Goal: Entertainment & Leisure: Consume media (video, audio)

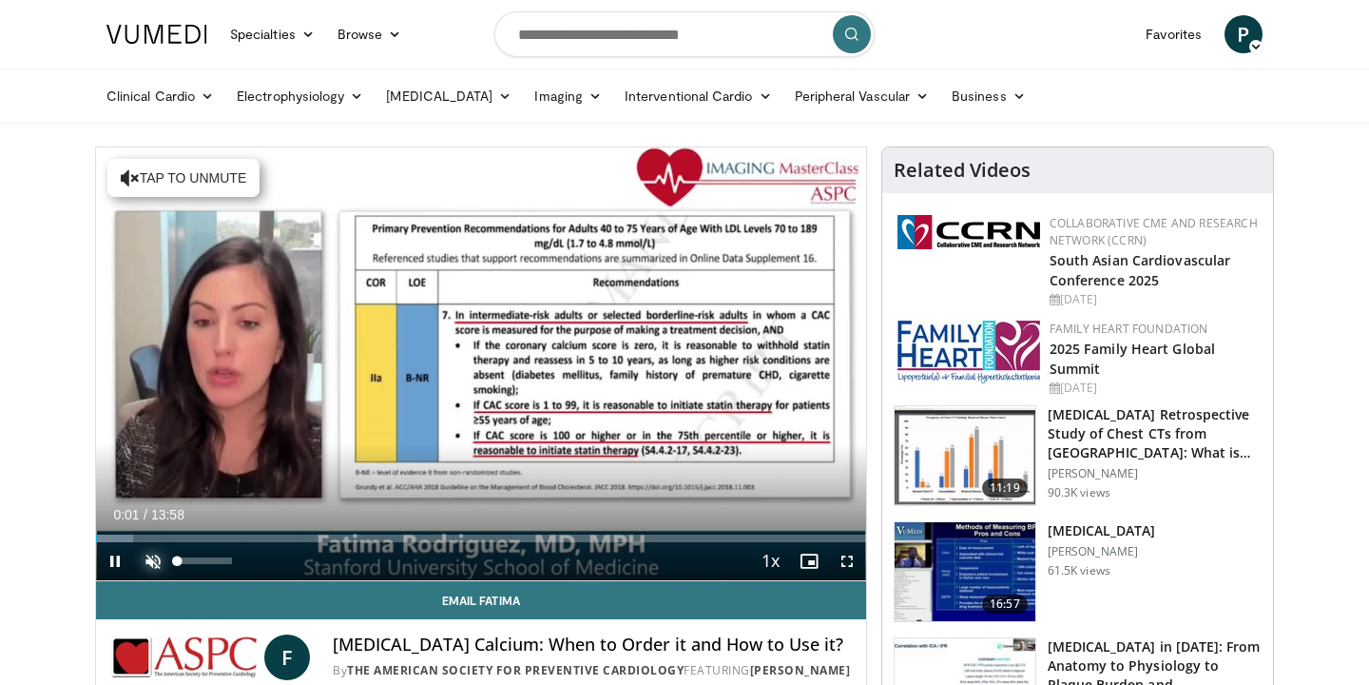
click at [153, 553] on span "Video Player" at bounding box center [153, 561] width 38 height 38
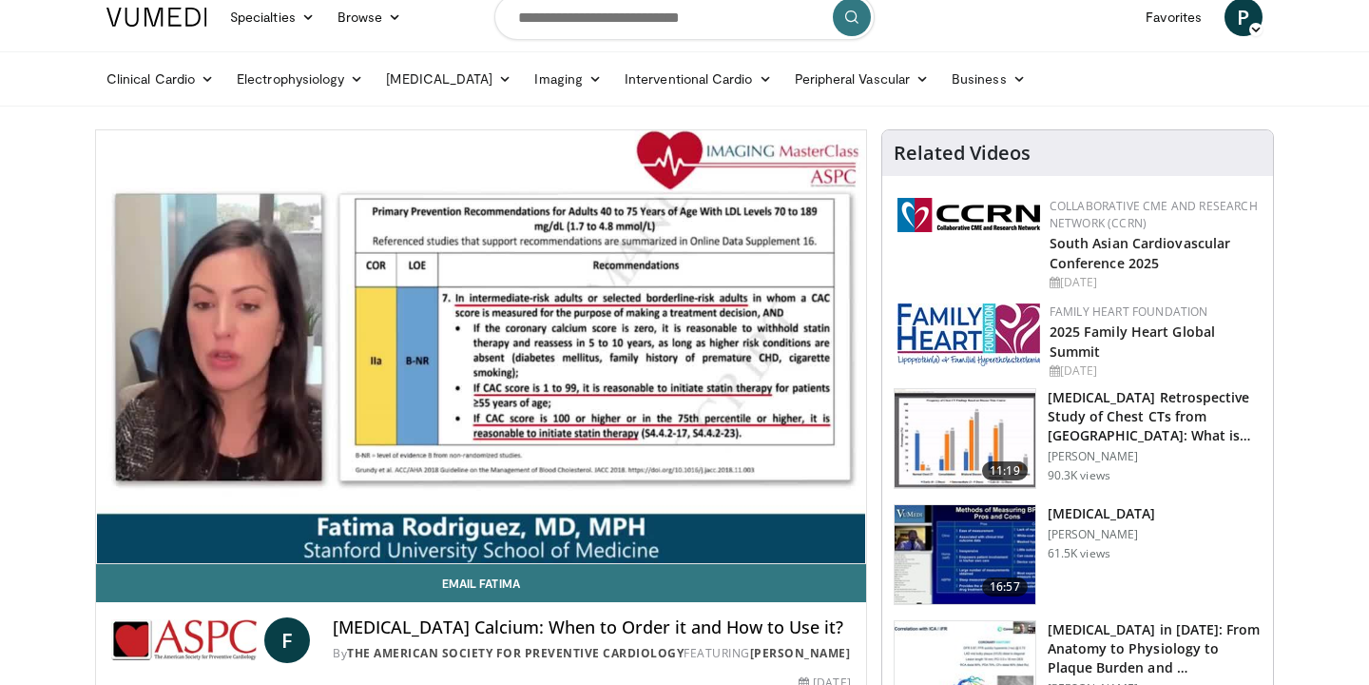
scroll to position [30, 0]
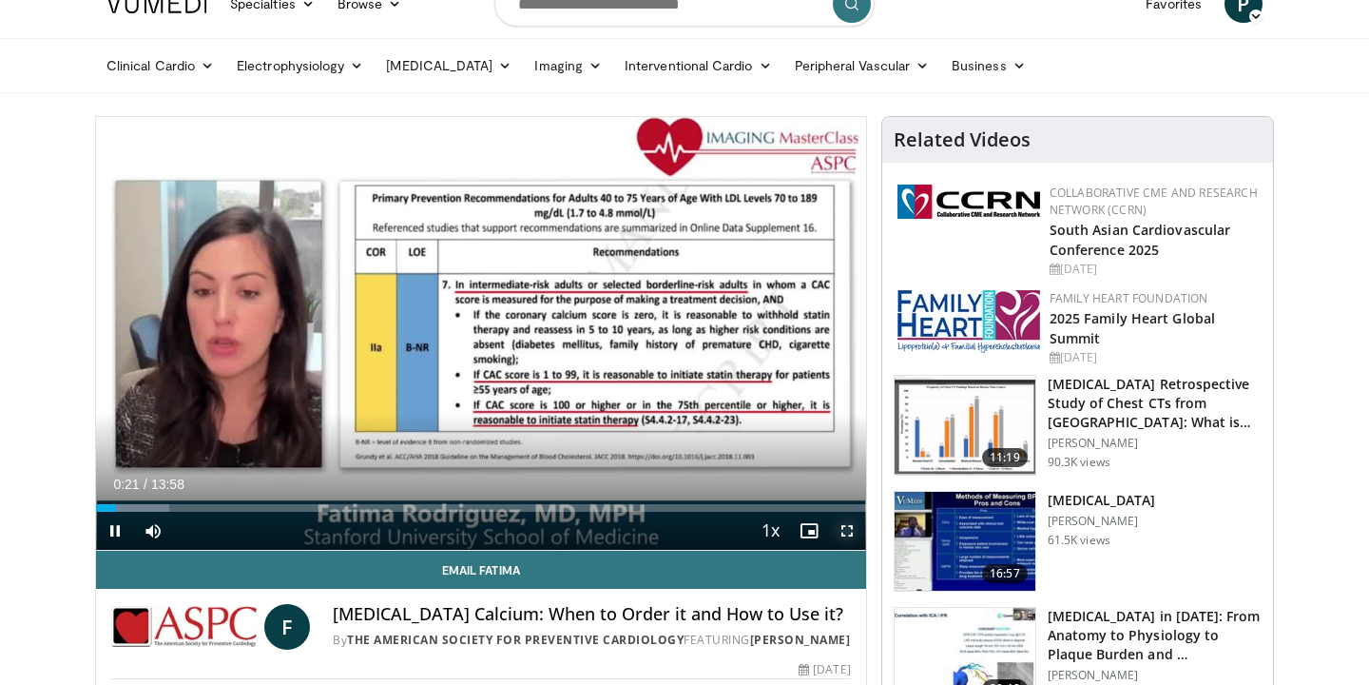
click at [852, 529] on span "Video Player" at bounding box center [847, 531] width 38 height 38
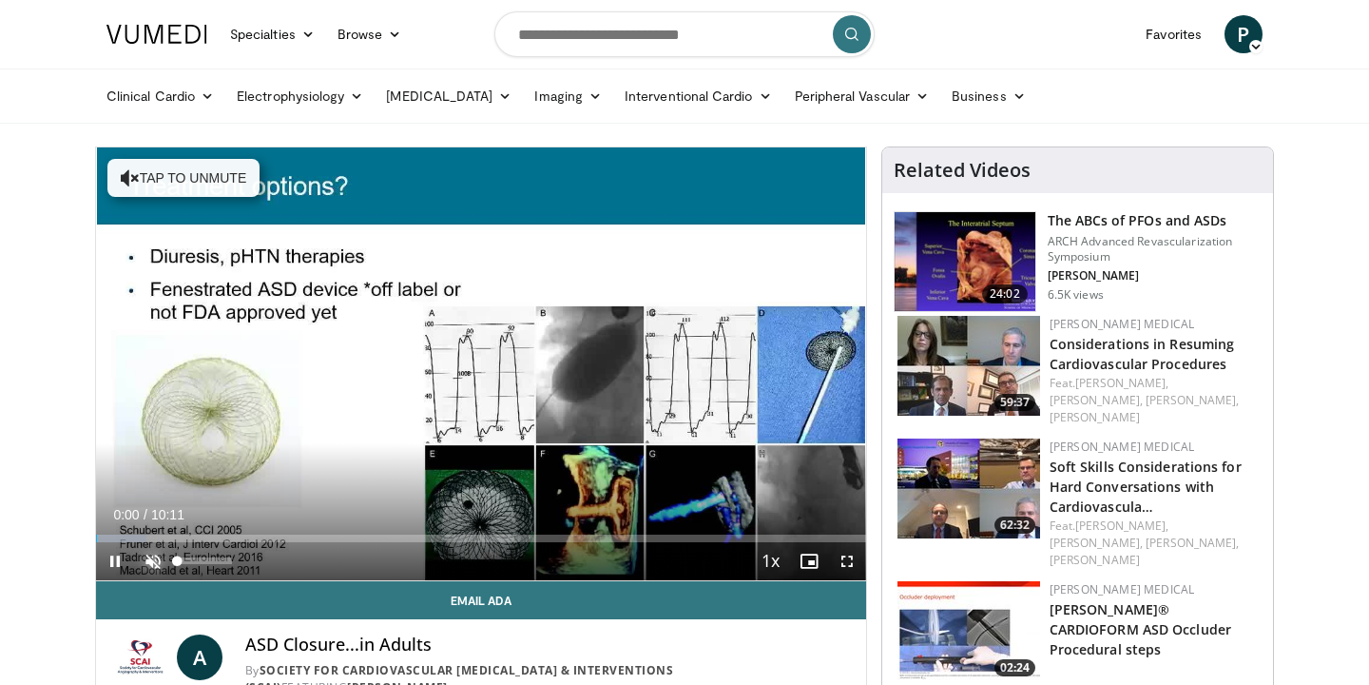
click at [156, 554] on span "Video Player" at bounding box center [153, 561] width 38 height 38
click at [846, 559] on span "Video Player" at bounding box center [847, 561] width 38 height 38
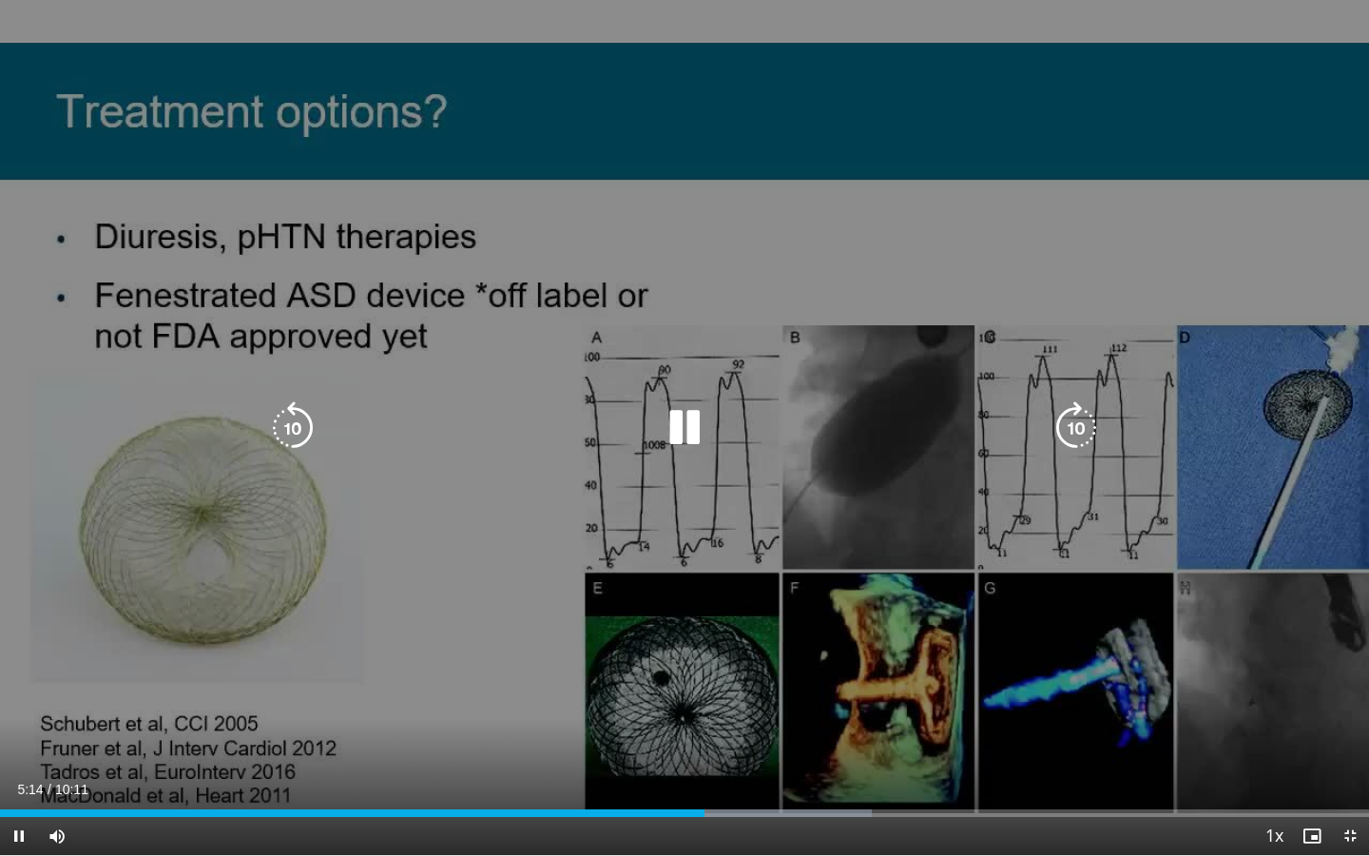
click at [694, 424] on icon "Video Player" at bounding box center [684, 427] width 53 height 53
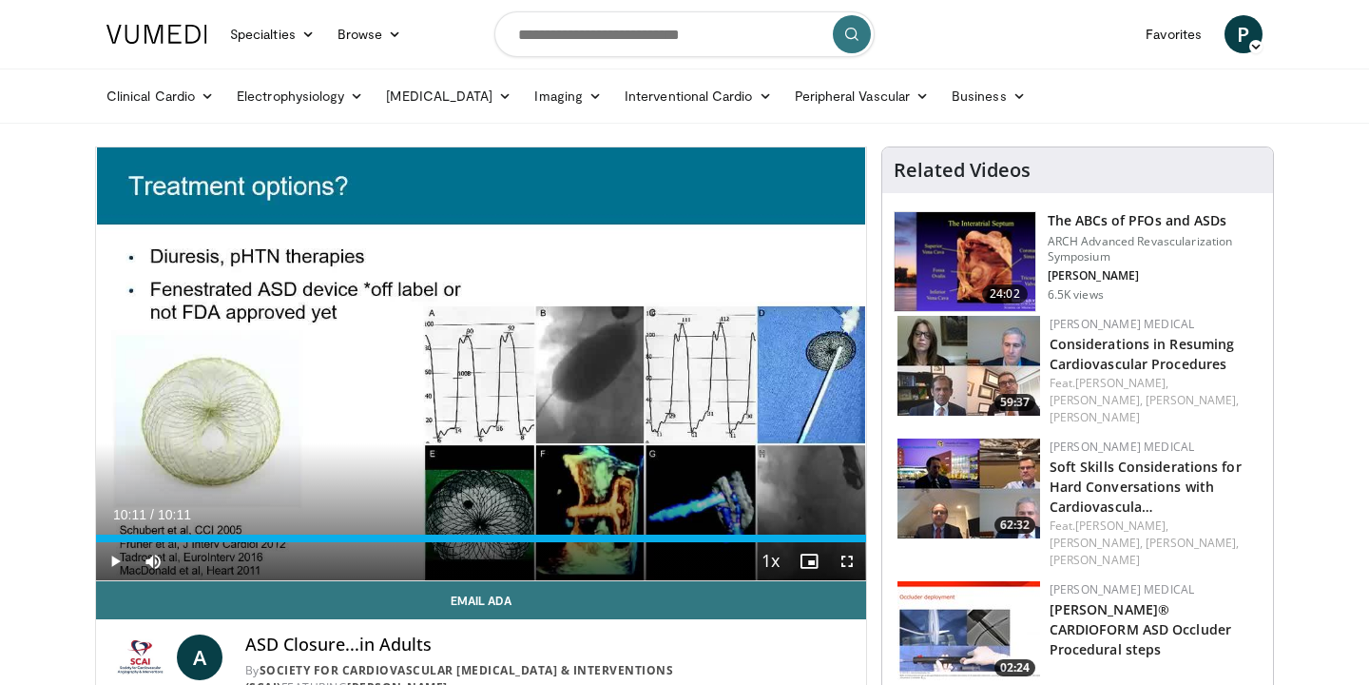
click at [1116, 220] on h3 "The ABCs of PFOs and ASDs" at bounding box center [1155, 220] width 214 height 19
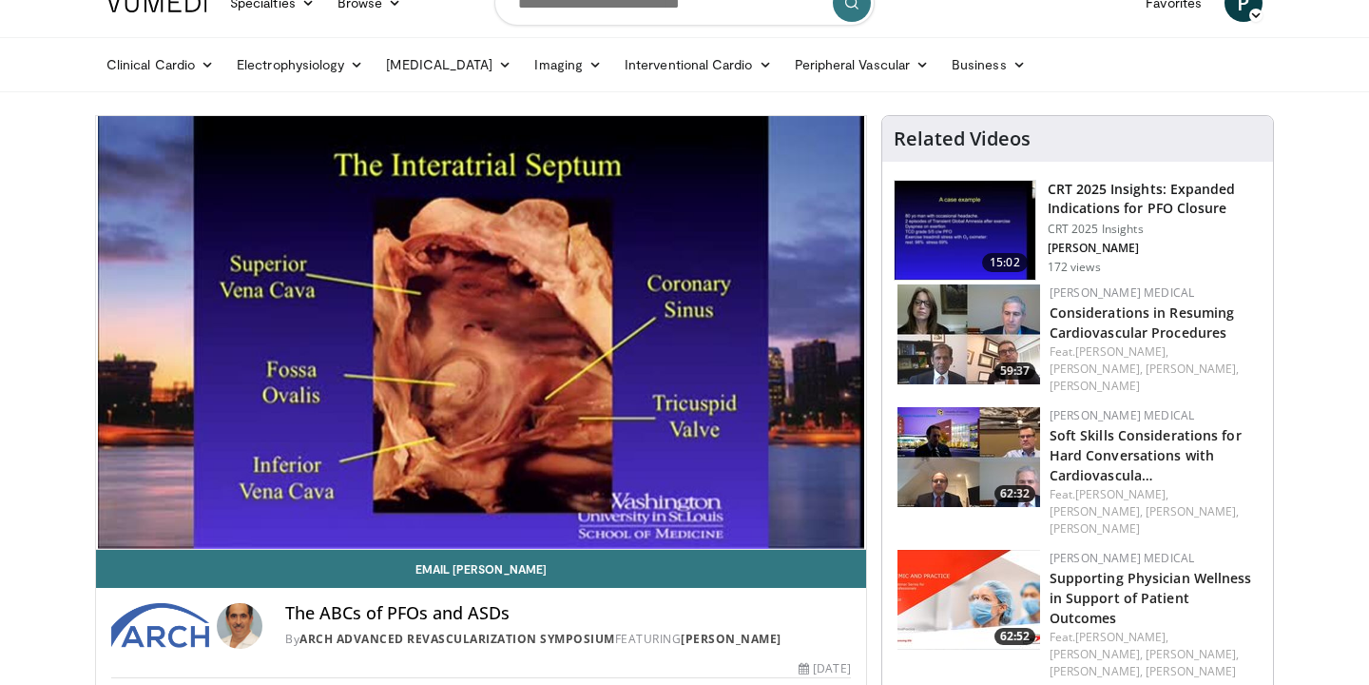
scroll to position [27, 0]
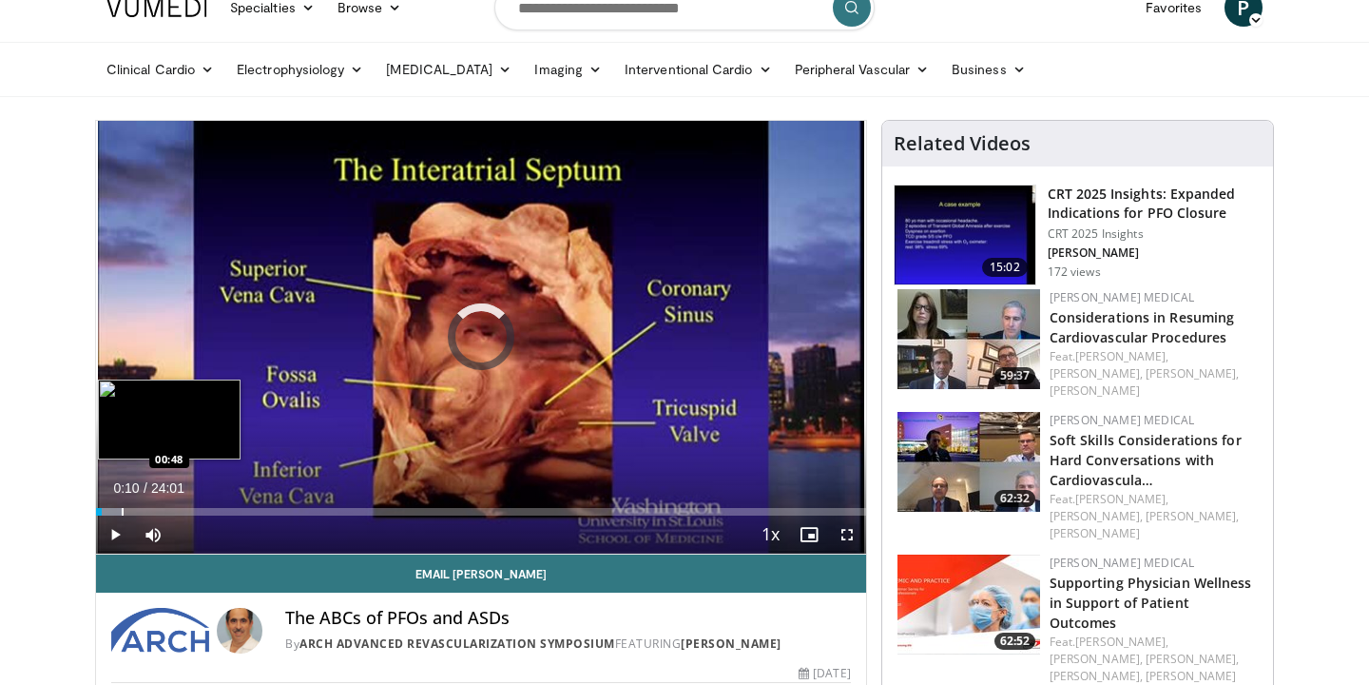
click at [122, 508] on div "Progress Bar" at bounding box center [123, 512] width 2 height 8
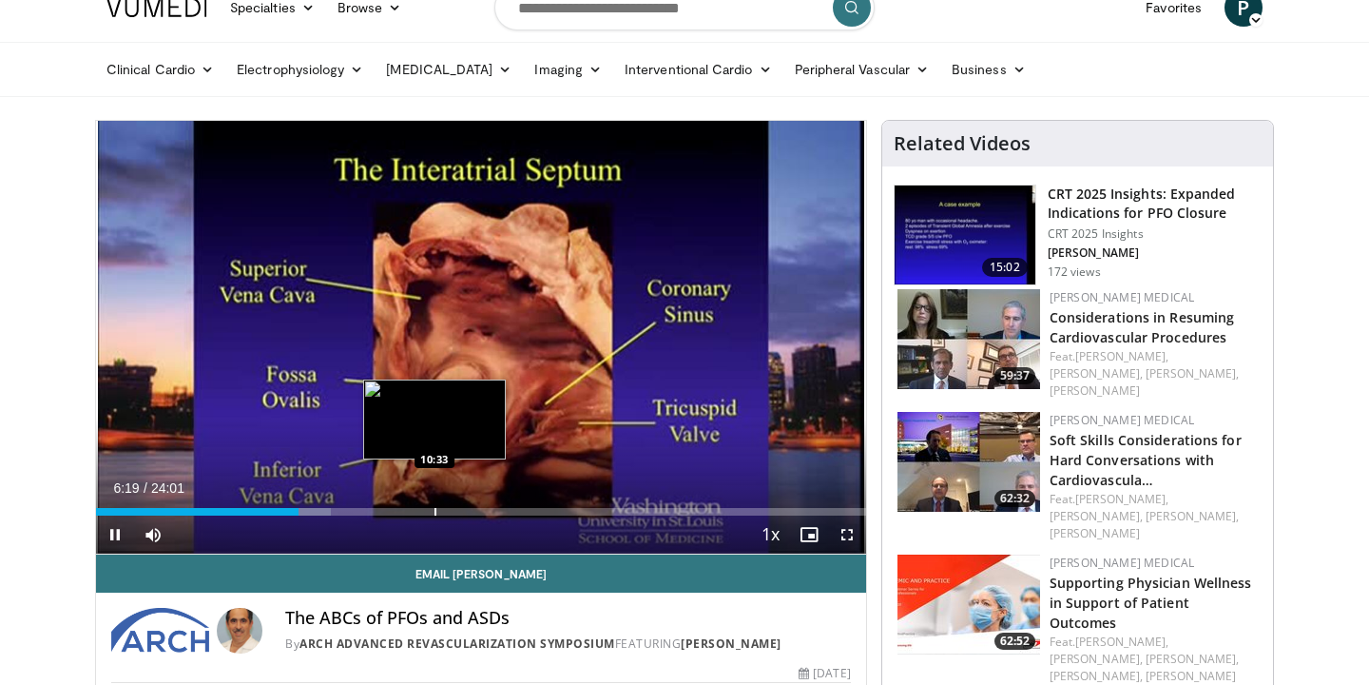
click at [434, 502] on div "Loaded : 30.47% 06:19 10:33" at bounding box center [481, 506] width 770 height 18
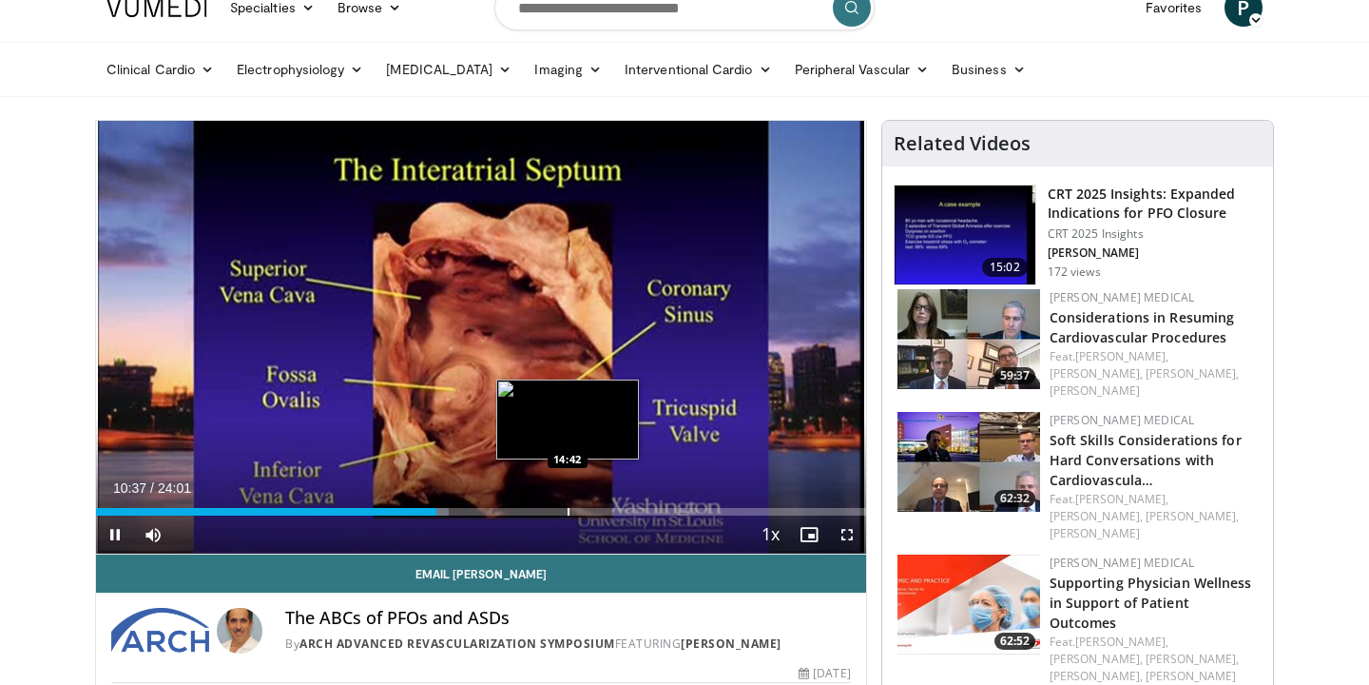
click at [568, 504] on div "Loaded : 45.82% 10:37 14:42" at bounding box center [481, 506] width 770 height 18
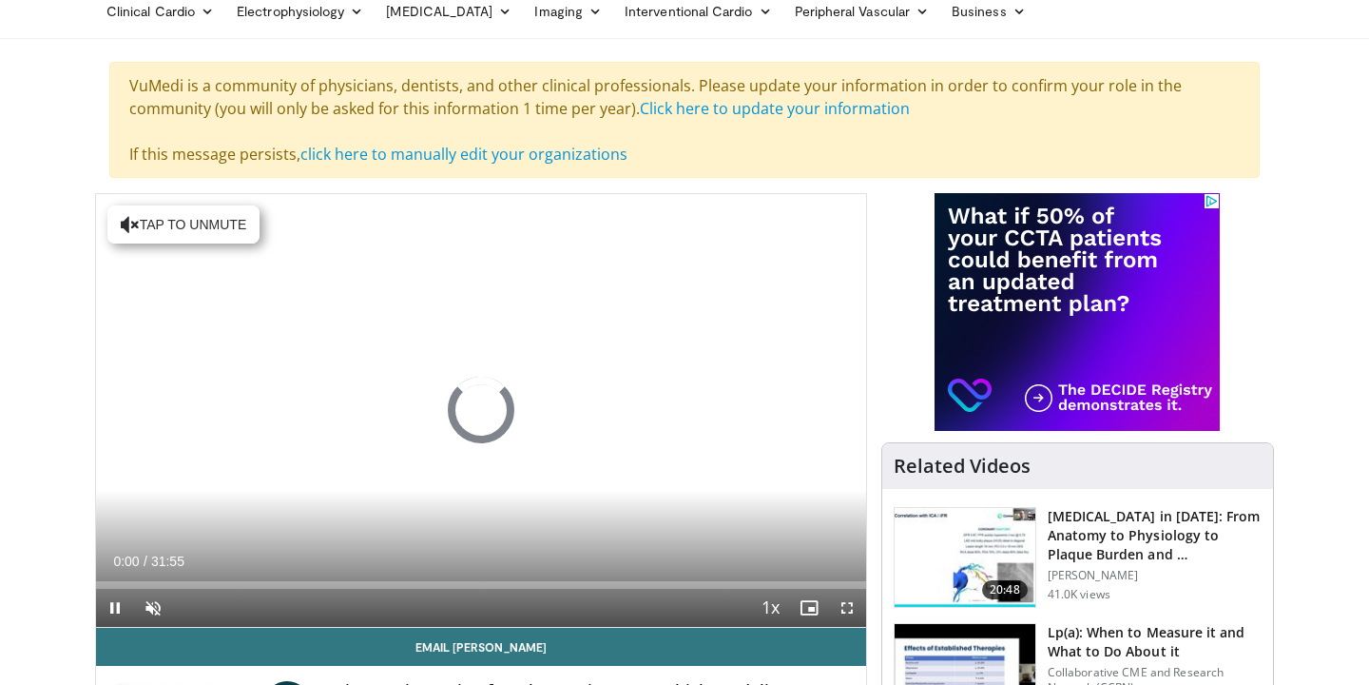
scroll to position [115, 0]
